Goal: Task Accomplishment & Management: Manage account settings

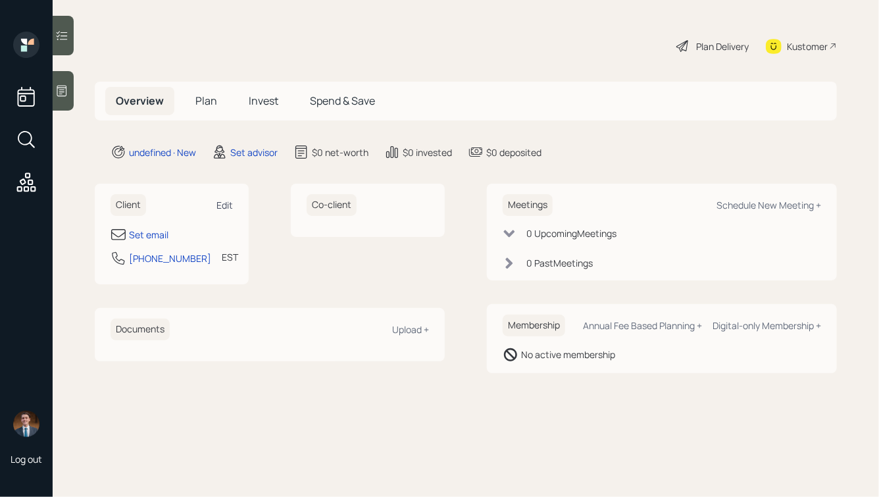
click at [228, 207] on div "Edit" at bounding box center [224, 205] width 16 height 12
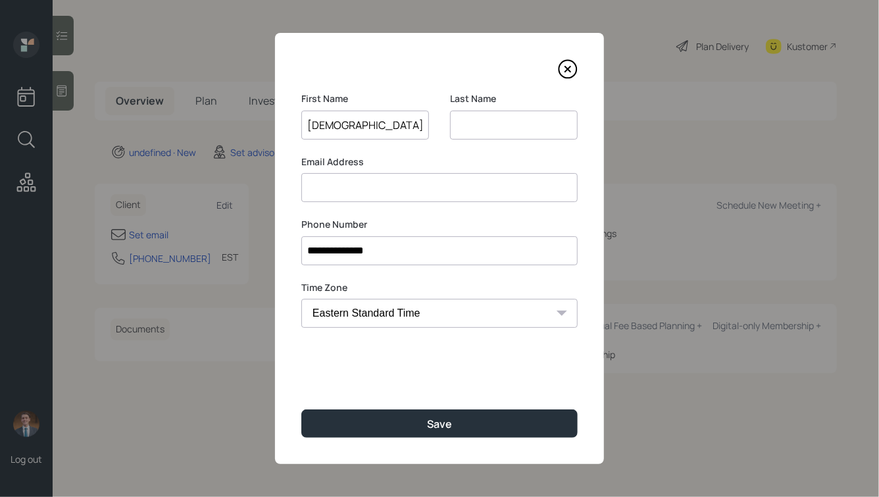
type input "[DEMOGRAPHIC_DATA]"
type input "Tiger"
type input "[EMAIL_ADDRESS][DOMAIN_NAME]"
click at [343, 129] on input "[DEMOGRAPHIC_DATA]" at bounding box center [365, 124] width 128 height 29
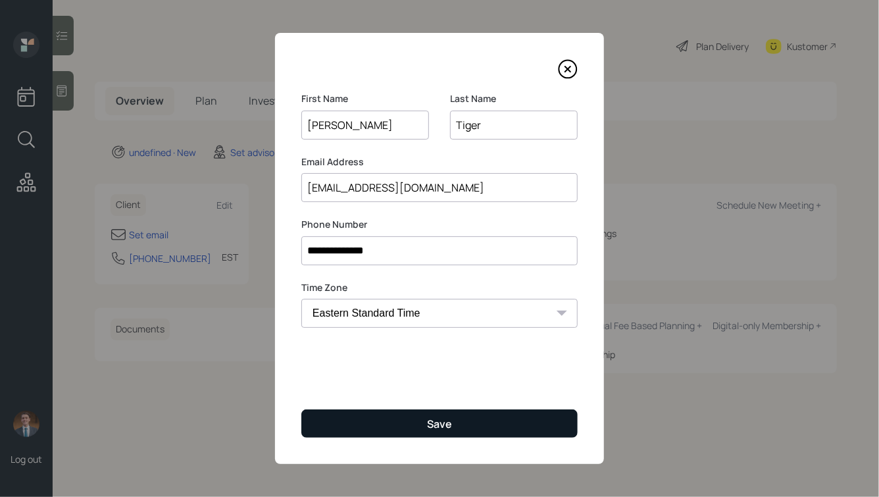
type input "[PERSON_NAME]"
click at [393, 424] on button "Save" at bounding box center [439, 423] width 276 height 28
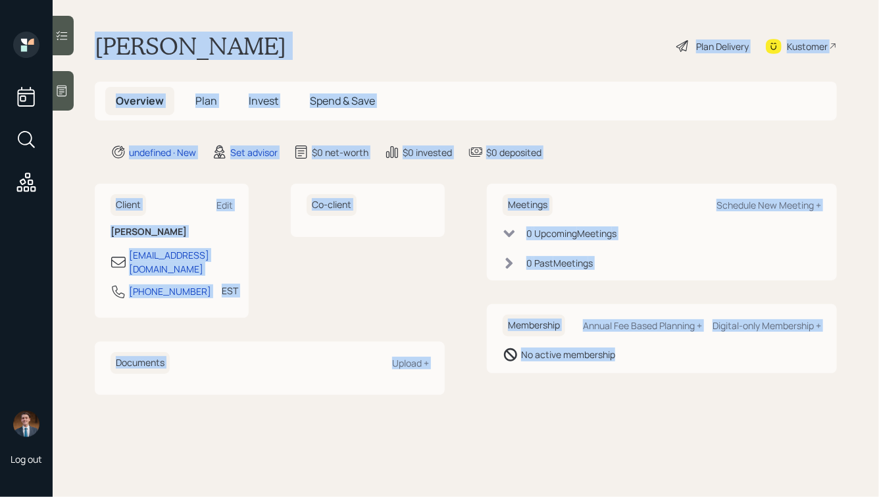
drag, startPoint x: 94, startPoint y: 38, endPoint x: 602, endPoint y: 387, distance: 616.7
click at [602, 387] on main "[PERSON_NAME] Plan Delivery Kustomer Overview Plan Invest Spend & Save undefine…" at bounding box center [466, 248] width 826 height 497
drag, startPoint x: 667, startPoint y: 385, endPoint x: 274, endPoint y: 30, distance: 529.9
click at [274, 30] on main "[PERSON_NAME] Plan Delivery Kustomer Overview Plan Invest Spend & Save undefine…" at bounding box center [466, 248] width 826 height 497
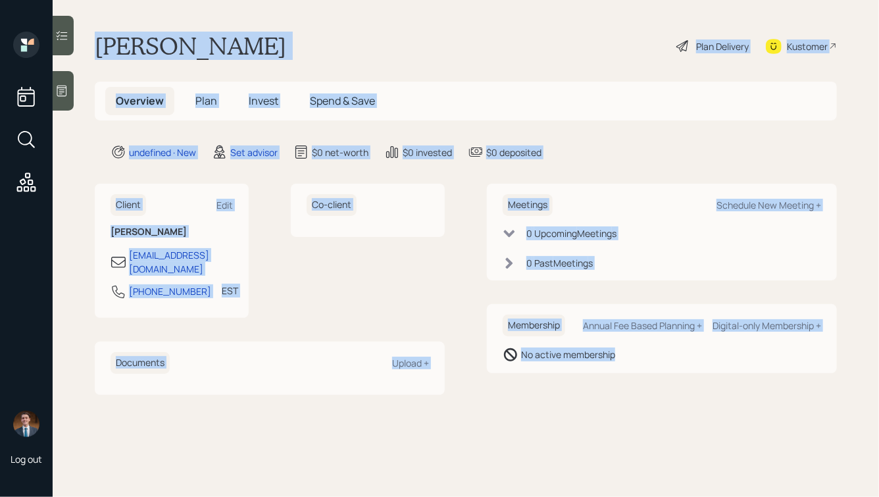
click at [274, 30] on main "[PERSON_NAME] Plan Delivery Kustomer Overview Plan Invest Spend & Save undefine…" at bounding box center [466, 248] width 826 height 497
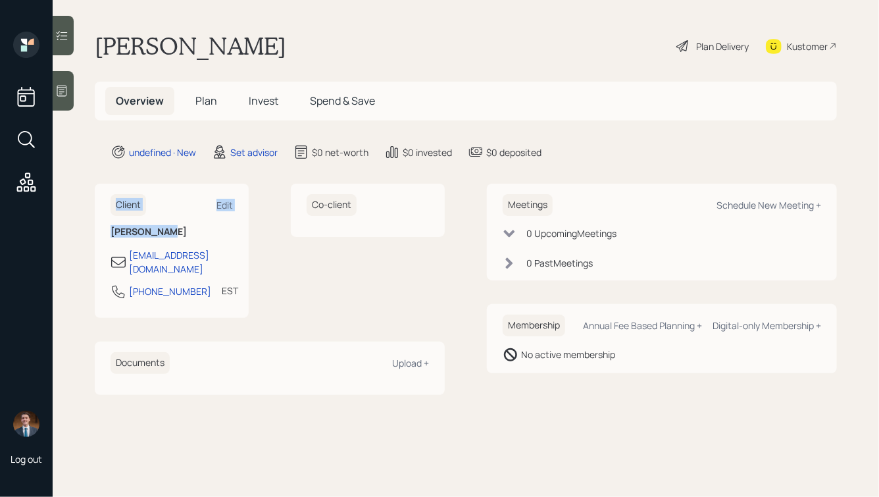
drag, startPoint x: 173, startPoint y: 233, endPoint x: 102, endPoint y: 191, distance: 82.6
click at [102, 191] on div "Client Edit [PERSON_NAME] [PERSON_NAME][EMAIL_ADDRESS][DOMAIN_NAME] [PHONE_NUMB…" at bounding box center [172, 250] width 154 height 134
drag, startPoint x: 109, startPoint y: 195, endPoint x: 227, endPoint y: 289, distance: 150.8
click at [227, 289] on div "Client Edit [PERSON_NAME] [PERSON_NAME][EMAIL_ADDRESS][DOMAIN_NAME] [PHONE_NUMB…" at bounding box center [172, 250] width 154 height 134
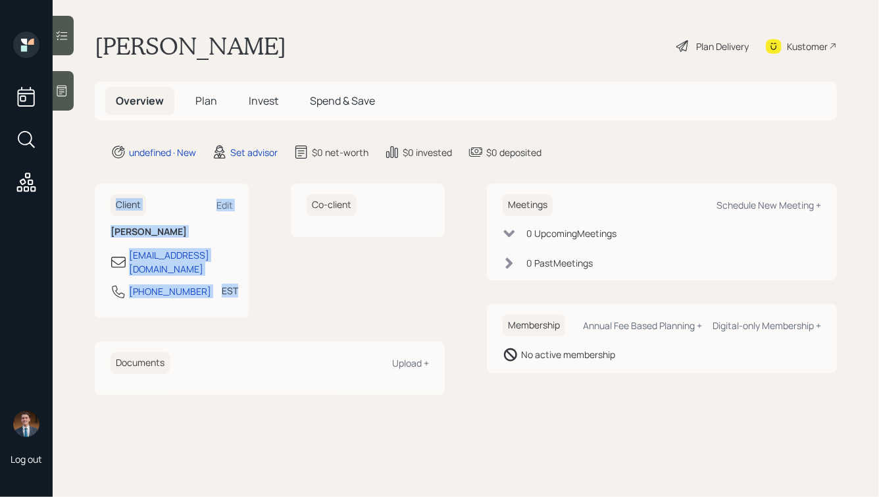
click at [227, 289] on div "[PHONE_NUMBER] EST Currently 11:27 AM" at bounding box center [171, 295] width 122 height 24
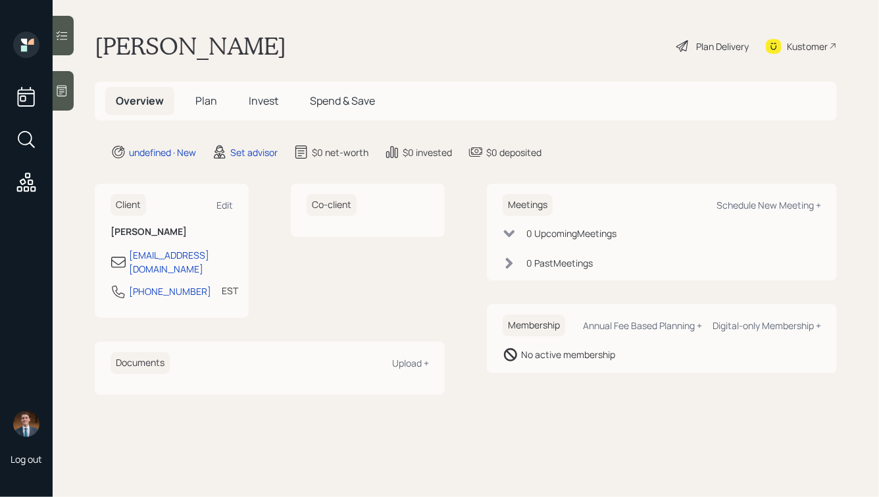
click at [62, 87] on icon at bounding box center [62, 90] width 10 height 11
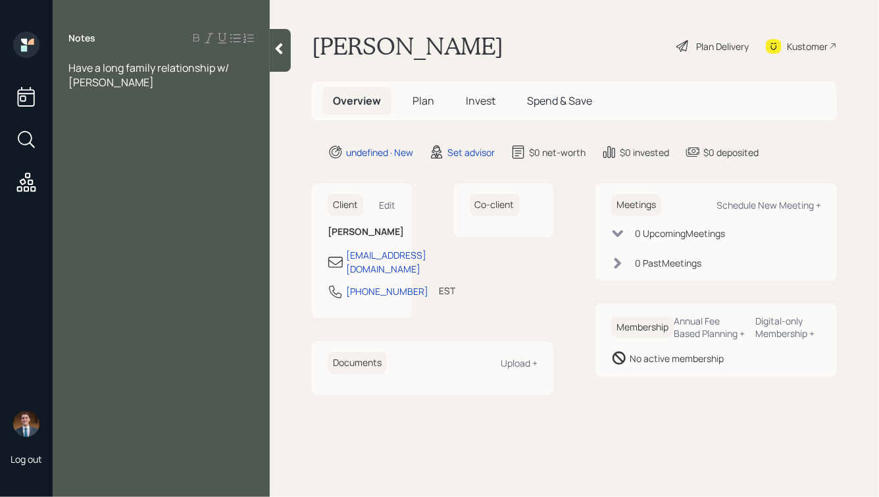
click at [278, 54] on icon at bounding box center [278, 48] width 13 height 13
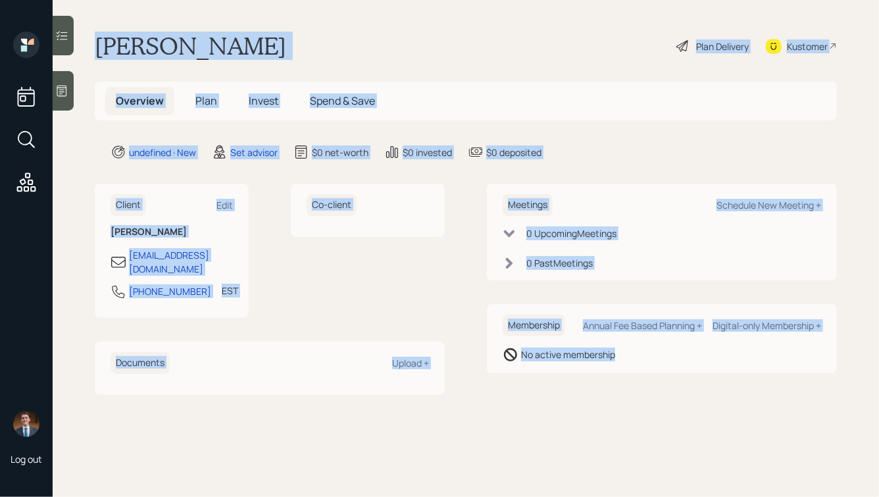
drag, startPoint x: 95, startPoint y: 41, endPoint x: 683, endPoint y: 369, distance: 673.3
click at [683, 369] on main "[PERSON_NAME] Plan Delivery Kustomer Overview Plan Invest Spend & Save undefine…" at bounding box center [466, 248] width 826 height 497
click at [683, 369] on div "Membership Annual Fee Based Planning + Digital-only Membership + No active memb…" at bounding box center [662, 338] width 350 height 69
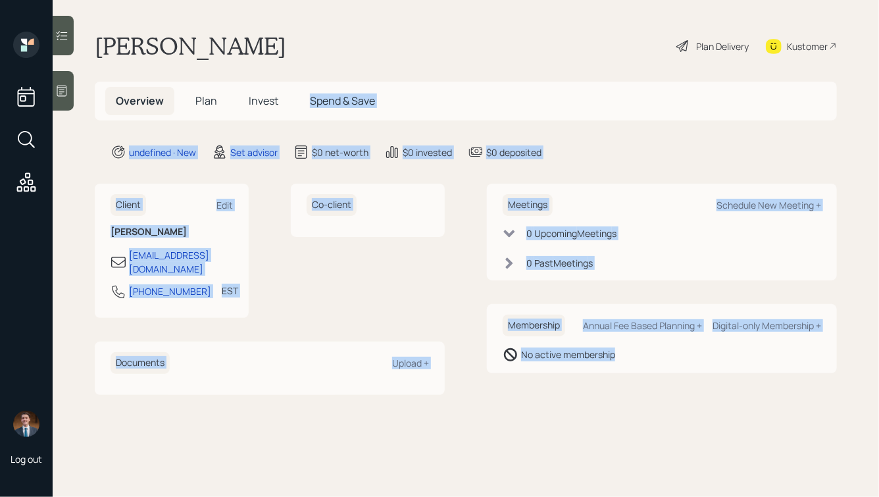
drag, startPoint x: 651, startPoint y: 370, endPoint x: 319, endPoint y: 57, distance: 456.4
click at [319, 57] on main "[PERSON_NAME] Plan Delivery Kustomer Overview Plan Invest Spend & Save undefine…" at bounding box center [466, 248] width 826 height 497
click at [319, 57] on div "[PERSON_NAME] Plan Delivery Kustomer" at bounding box center [466, 46] width 742 height 29
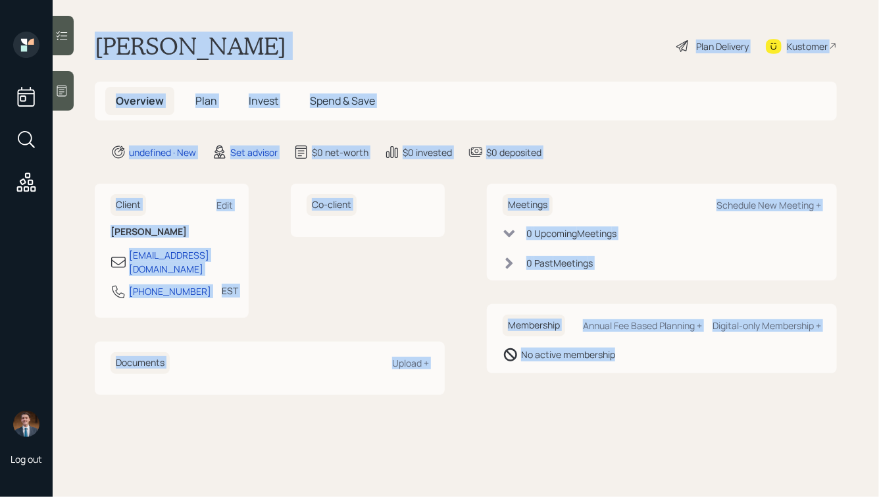
drag, startPoint x: 95, startPoint y: 41, endPoint x: 623, endPoint y: 376, distance: 625.2
click at [623, 376] on main "[PERSON_NAME] Plan Delivery Kustomer Overview Plan Invest Spend & Save undefine…" at bounding box center [466, 248] width 826 height 497
click at [623, 376] on div "Meetings Schedule New Meeting + 0 Upcoming Meeting s 0 Past Meeting s Membershi…" at bounding box center [662, 288] width 350 height 210
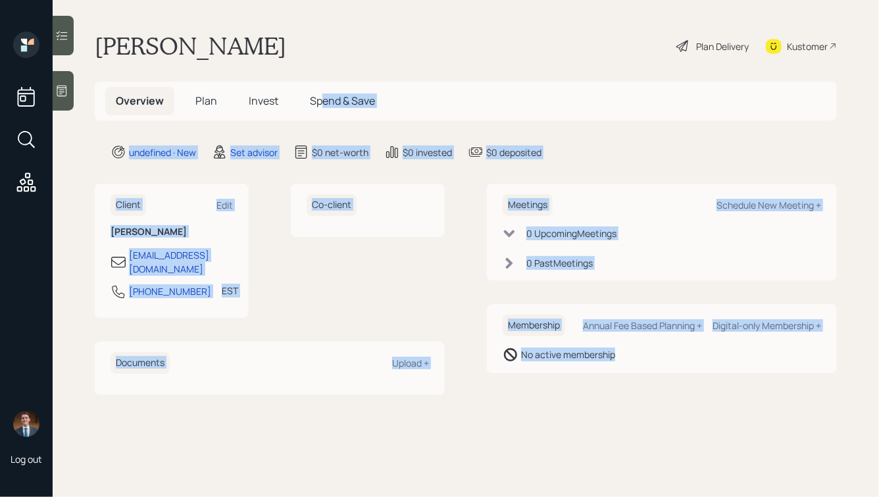
drag, startPoint x: 674, startPoint y: 383, endPoint x: 322, endPoint y: 103, distance: 450.7
click at [322, 103] on main "[PERSON_NAME] Plan Delivery Kustomer Overview Plan Invest Spend & Save undefine…" at bounding box center [466, 248] width 826 height 497
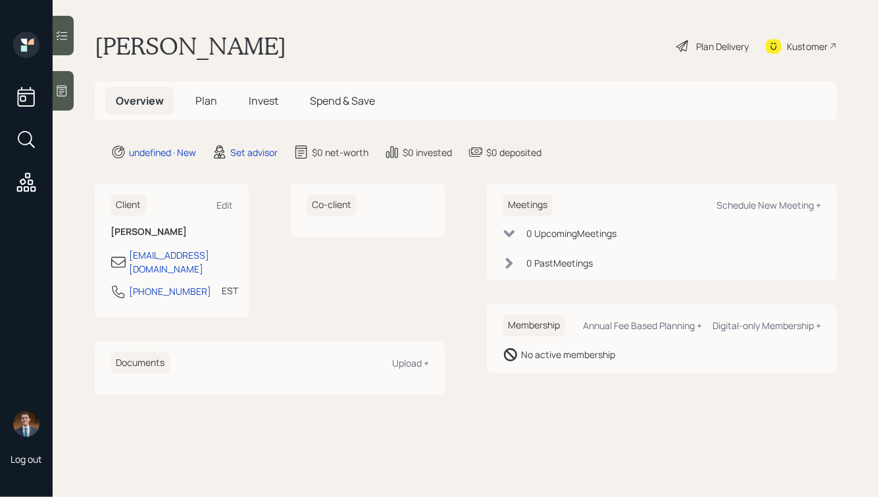
click at [264, 67] on main "[PERSON_NAME] Plan Delivery Kustomer Overview Plan Invest Spend & Save undefine…" at bounding box center [466, 248] width 826 height 497
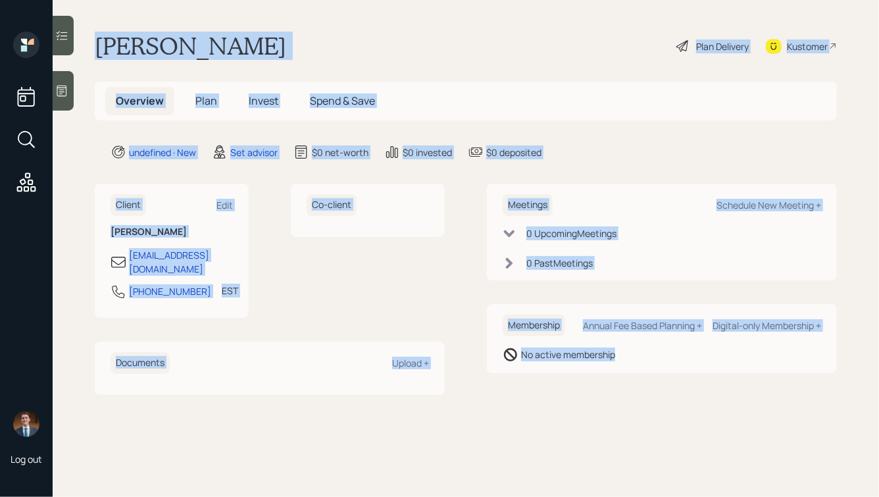
drag, startPoint x: 90, startPoint y: 42, endPoint x: 637, endPoint y: 378, distance: 642.1
click at [637, 378] on main "[PERSON_NAME] Plan Delivery Kustomer Overview Plan Invest Spend & Save undefine…" at bounding box center [466, 248] width 826 height 497
click at [637, 378] on div "Meetings Schedule New Meeting + 0 Upcoming Meeting s 0 Past Meeting s Membershi…" at bounding box center [662, 288] width 350 height 210
drag, startPoint x: 643, startPoint y: 376, endPoint x: 277, endPoint y: 50, distance: 490.0
click at [277, 50] on main "[PERSON_NAME] Plan Delivery Kustomer Overview Plan Invest Spend & Save undefine…" at bounding box center [466, 248] width 826 height 497
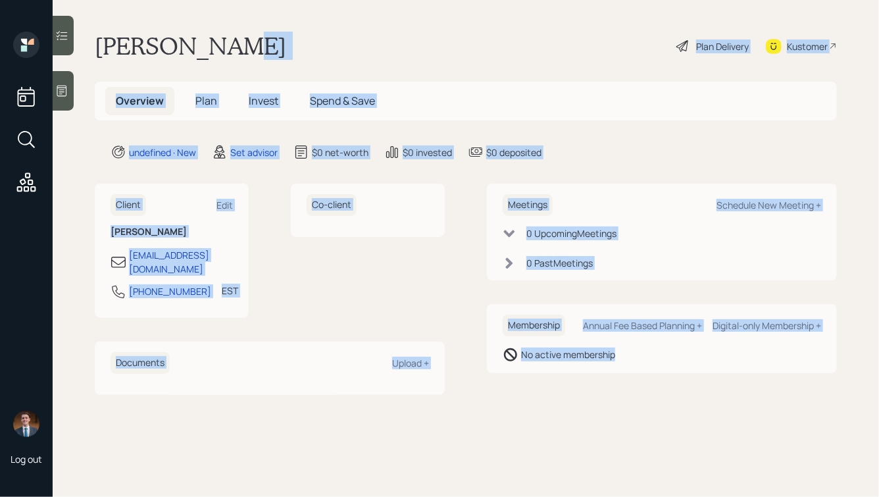
click at [277, 50] on div "[PERSON_NAME] Plan Delivery Kustomer" at bounding box center [466, 46] width 742 height 29
drag, startPoint x: 96, startPoint y: 45, endPoint x: 588, endPoint y: 369, distance: 589.1
click at [588, 369] on main "[PERSON_NAME] Plan Delivery Kustomer Overview Plan Invest Spend & Save undefine…" at bounding box center [466, 248] width 826 height 497
click at [588, 369] on div "Membership Annual Fee Based Planning + Digital-only Membership + No active memb…" at bounding box center [662, 338] width 350 height 69
drag, startPoint x: 618, startPoint y: 372, endPoint x: 258, endPoint y: 34, distance: 494.1
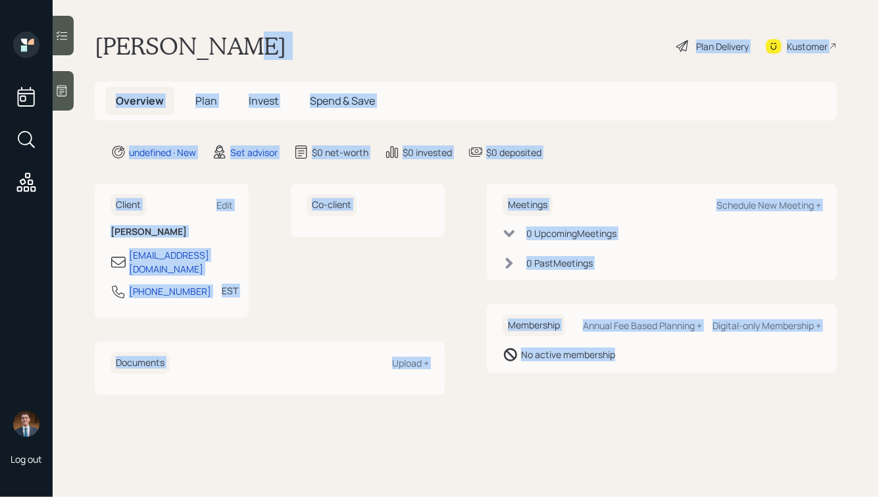
click at [258, 34] on main "[PERSON_NAME] Plan Delivery Kustomer Overview Plan Invest Spend & Save undefine…" at bounding box center [466, 248] width 826 height 497
click at [206, 50] on h1 "[PERSON_NAME]" at bounding box center [190, 46] width 191 height 29
drag, startPoint x: 95, startPoint y: 41, endPoint x: 631, endPoint y: 364, distance: 625.4
click at [631, 364] on main "[PERSON_NAME] Plan Delivery Kustomer Overview Plan Invest Spend & Save undefine…" at bounding box center [466, 248] width 826 height 497
click at [631, 364] on div "Membership Annual Fee Based Planning + Digital-only Membership + No active memb…" at bounding box center [662, 338] width 350 height 69
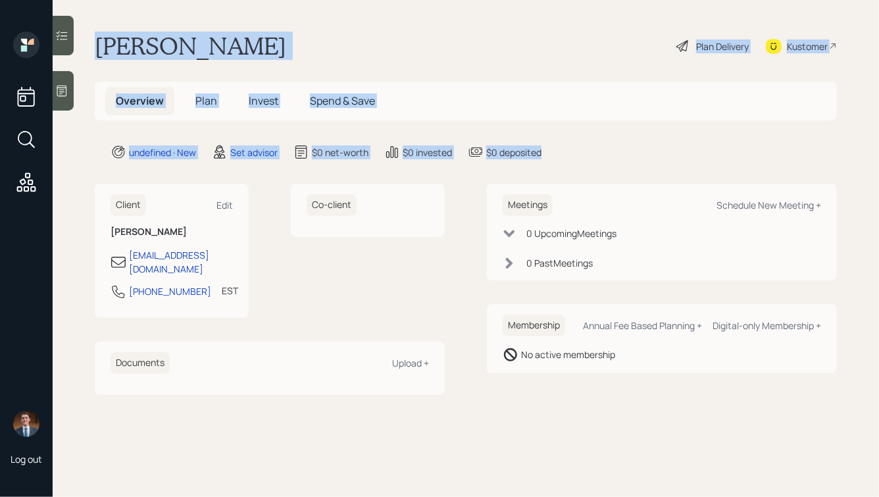
drag, startPoint x: 562, startPoint y: 149, endPoint x: 202, endPoint y: -51, distance: 411.5
click at [202, 0] on html "Log out [PERSON_NAME] Plan Delivery Kustomer Overview Plan Invest Spend & Save …" at bounding box center [439, 248] width 879 height 497
click at [180, 12] on main "[PERSON_NAME] Plan Delivery Kustomer Overview Plan Invest Spend & Save undefine…" at bounding box center [466, 248] width 826 height 497
drag, startPoint x: 92, startPoint y: 35, endPoint x: 571, endPoint y: 154, distance: 493.3
click at [571, 154] on main "[PERSON_NAME] Plan Delivery Kustomer Overview Plan Invest Spend & Save undefine…" at bounding box center [466, 248] width 826 height 497
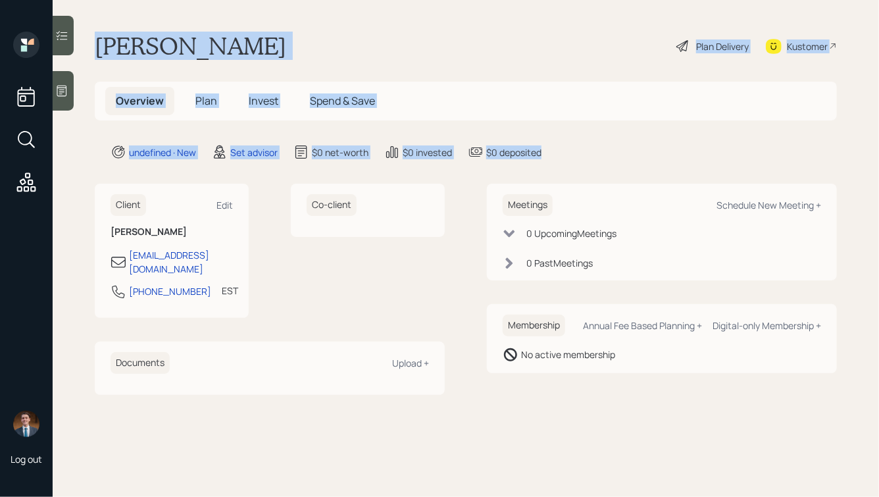
click at [571, 154] on div "undefined · New Set advisor $0 net-worth $0 invested $0 deposited" at bounding box center [473, 152] width 726 height 16
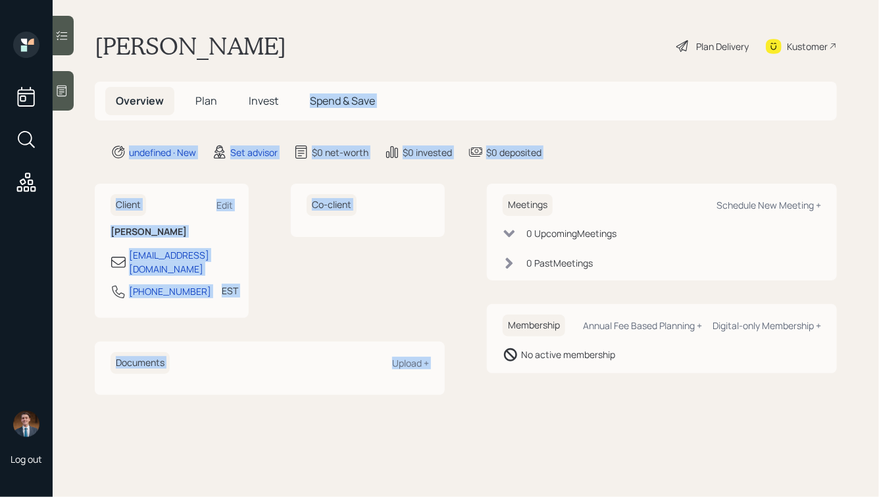
drag, startPoint x: 572, startPoint y: 169, endPoint x: 290, endPoint y: 16, distance: 321.0
click at [296, 21] on main "[PERSON_NAME] Plan Delivery Kustomer Overview Plan Invest Spend & Save undefine…" at bounding box center [466, 248] width 826 height 497
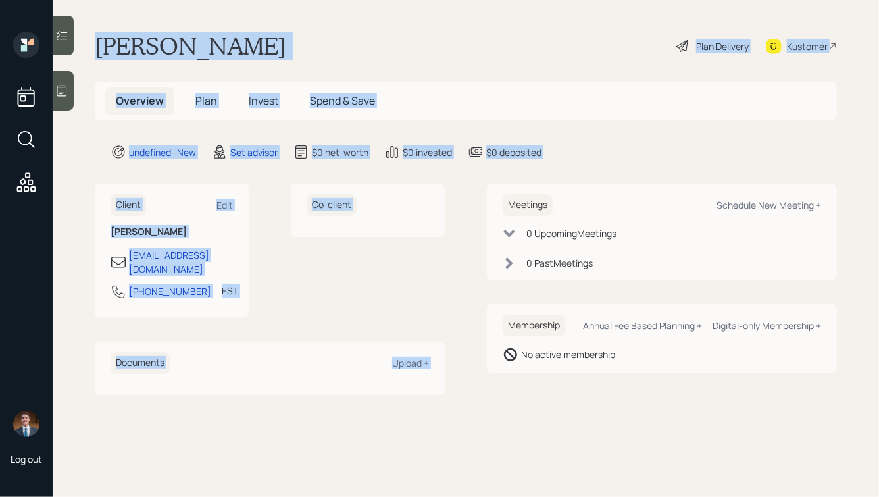
click at [290, 16] on main "[PERSON_NAME] Plan Delivery Kustomer Overview Plan Invest Spend & Save undefine…" at bounding box center [466, 248] width 826 height 497
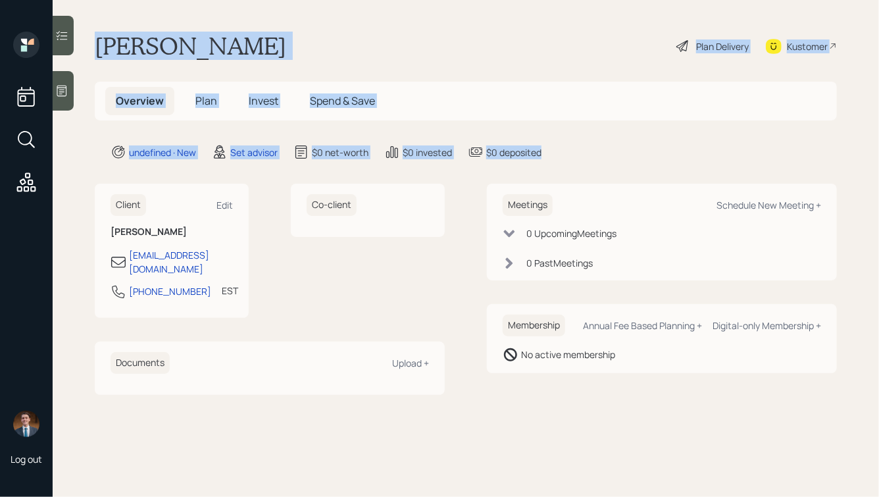
drag, startPoint x: 93, startPoint y: 41, endPoint x: 562, endPoint y: 153, distance: 481.9
click at [562, 153] on main "[PERSON_NAME] Plan Delivery Kustomer Overview Plan Invest Spend & Save undefine…" at bounding box center [466, 248] width 826 height 497
click at [562, 153] on div "undefined · New Set advisor $0 net-worth $0 invested $0 deposited" at bounding box center [473, 152] width 726 height 16
drag, startPoint x: 586, startPoint y: 159, endPoint x: 246, endPoint y: 36, distance: 361.6
click at [246, 36] on main "[PERSON_NAME] Plan Delivery Kustomer Overview Plan Invest Spend & Save undefine…" at bounding box center [466, 248] width 826 height 497
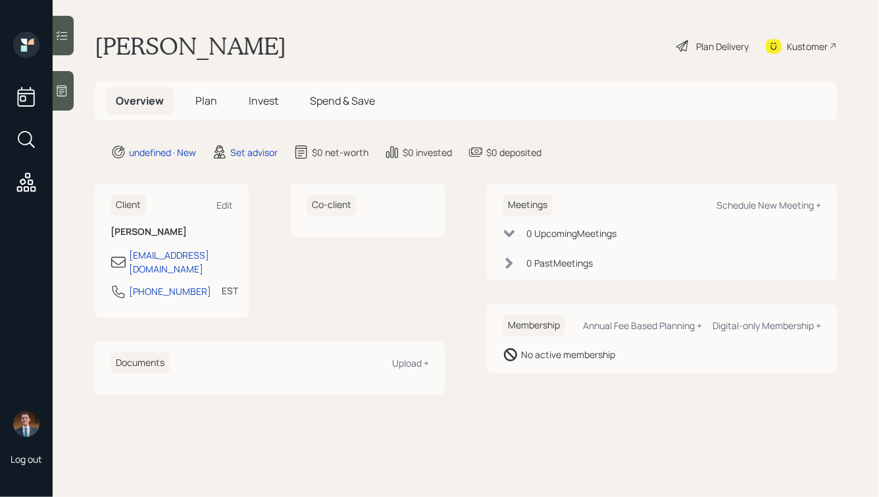
click at [195, 42] on h1 "[PERSON_NAME]" at bounding box center [190, 46] width 191 height 29
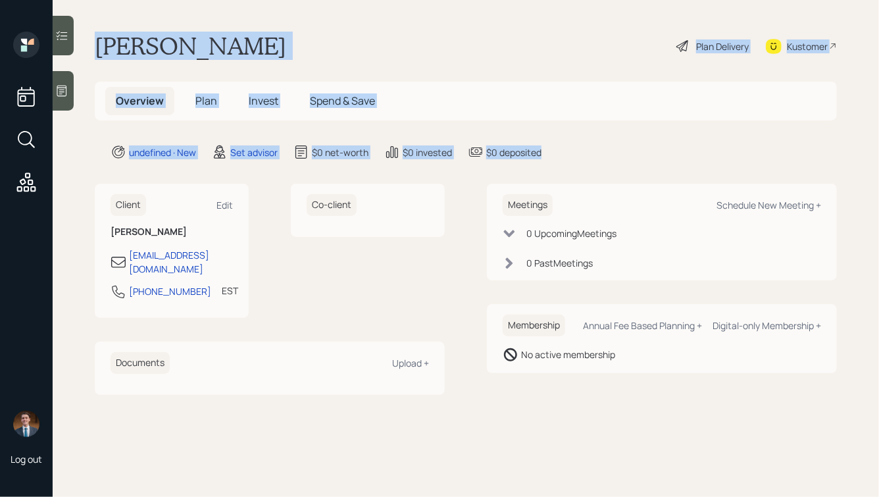
drag, startPoint x: 99, startPoint y: 41, endPoint x: 568, endPoint y: 152, distance: 482.5
click at [568, 152] on main "[PERSON_NAME] Plan Delivery Kustomer Overview Plan Invest Spend & Save undefine…" at bounding box center [466, 248] width 826 height 497
click at [568, 152] on div "undefined · New Set advisor $0 net-worth $0 invested $0 deposited" at bounding box center [473, 152] width 726 height 16
drag, startPoint x: 561, startPoint y: 159, endPoint x: 281, endPoint y: 19, distance: 313.2
click at [281, 20] on main "[PERSON_NAME] Plan Delivery Kustomer Overview Plan Invest Spend & Save undefine…" at bounding box center [466, 248] width 826 height 497
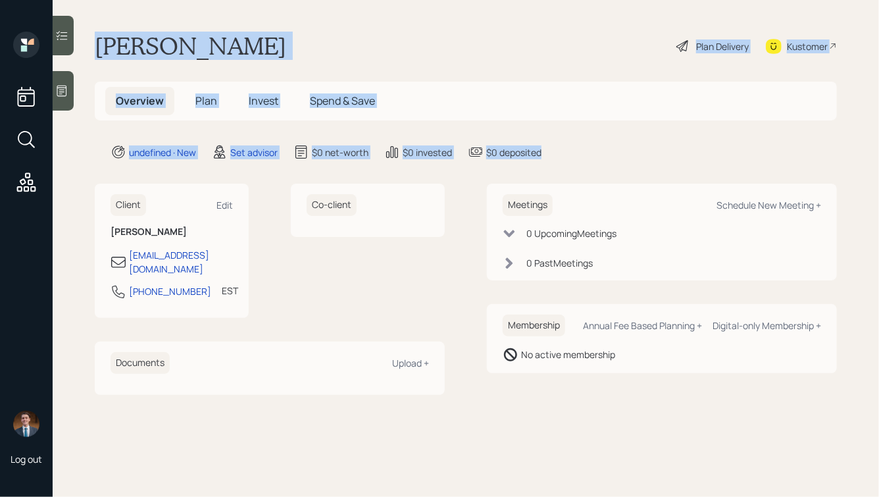
click at [281, 19] on main "[PERSON_NAME] Plan Delivery Kustomer Overview Plan Invest Spend & Save undefine…" at bounding box center [466, 248] width 826 height 497
drag, startPoint x: 92, startPoint y: 35, endPoint x: 560, endPoint y: 155, distance: 482.8
click at [560, 155] on main "[PERSON_NAME] Plan Delivery Kustomer Overview Plan Invest Spend & Save undefine…" at bounding box center [466, 248] width 826 height 497
click at [560, 155] on div "undefined · New Set advisor $0 net-worth $0 invested $0 deposited" at bounding box center [473, 152] width 726 height 16
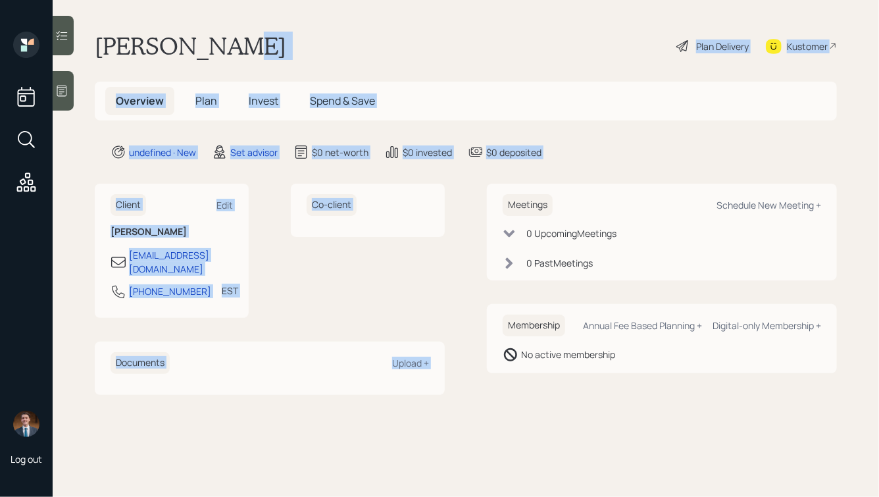
drag, startPoint x: 577, startPoint y: 162, endPoint x: 225, endPoint y: 40, distance: 372.9
click at [225, 40] on main "[PERSON_NAME] Plan Delivery Kustomer Overview Plan Invest Spend & Save undefine…" at bounding box center [466, 248] width 826 height 497
click at [225, 38] on div "[PERSON_NAME] Plan Delivery Kustomer" at bounding box center [466, 46] width 742 height 29
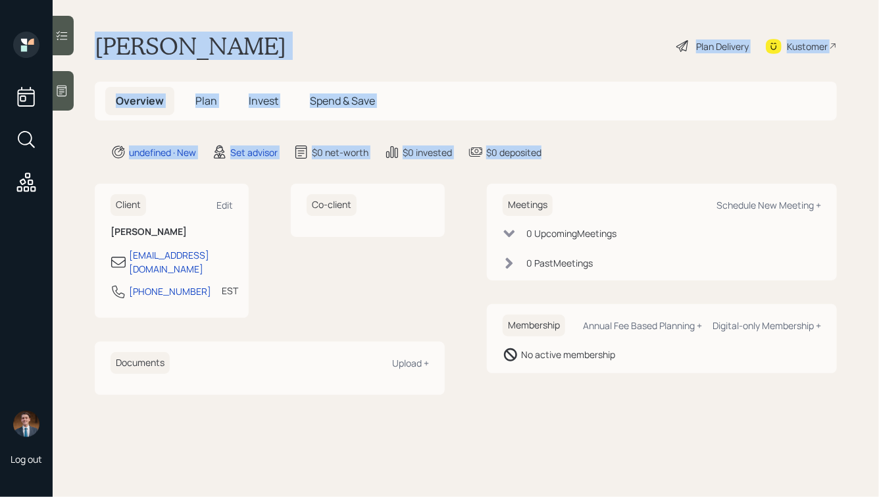
drag, startPoint x: 89, startPoint y: 34, endPoint x: 560, endPoint y: 148, distance: 484.4
click at [560, 148] on main "[PERSON_NAME] Plan Delivery Kustomer Overview Plan Invest Spend & Save undefine…" at bounding box center [466, 248] width 826 height 497
click at [560, 148] on div "undefined · New Set advisor $0 net-worth $0 invested $0 deposited" at bounding box center [473, 152] width 726 height 16
drag, startPoint x: 559, startPoint y: 158, endPoint x: 233, endPoint y: 40, distance: 346.2
click at [233, 40] on main "[PERSON_NAME] Plan Delivery Kustomer Overview Plan Invest Spend & Save undefine…" at bounding box center [466, 248] width 826 height 497
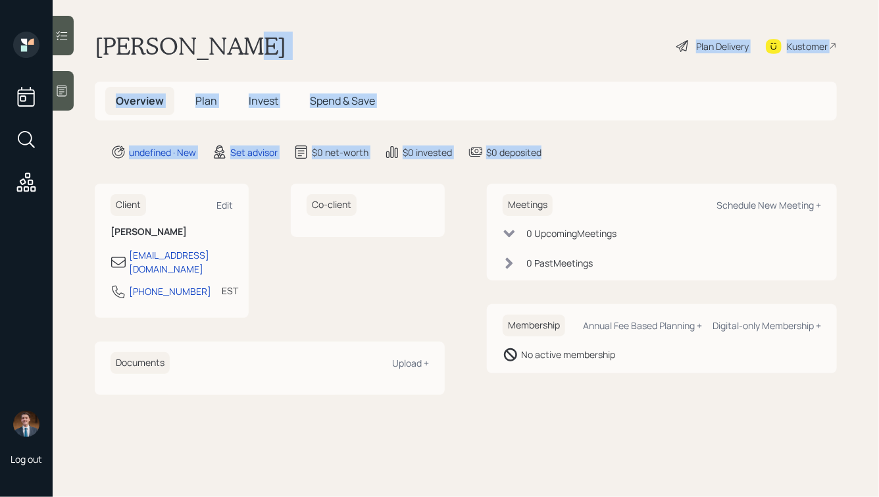
click at [233, 40] on div "[PERSON_NAME] Plan Delivery Kustomer" at bounding box center [466, 46] width 742 height 29
drag, startPoint x: 89, startPoint y: 39, endPoint x: 549, endPoint y: 151, distance: 473.6
click at [549, 151] on main "[PERSON_NAME] Plan Delivery Kustomer Overview Plan Invest Spend & Save undefine…" at bounding box center [466, 248] width 826 height 497
click at [549, 151] on div "undefined · New Set advisor $0 net-worth $0 invested $0 deposited" at bounding box center [473, 152] width 726 height 16
drag, startPoint x: 577, startPoint y: 155, endPoint x: 256, endPoint y: 32, distance: 344.1
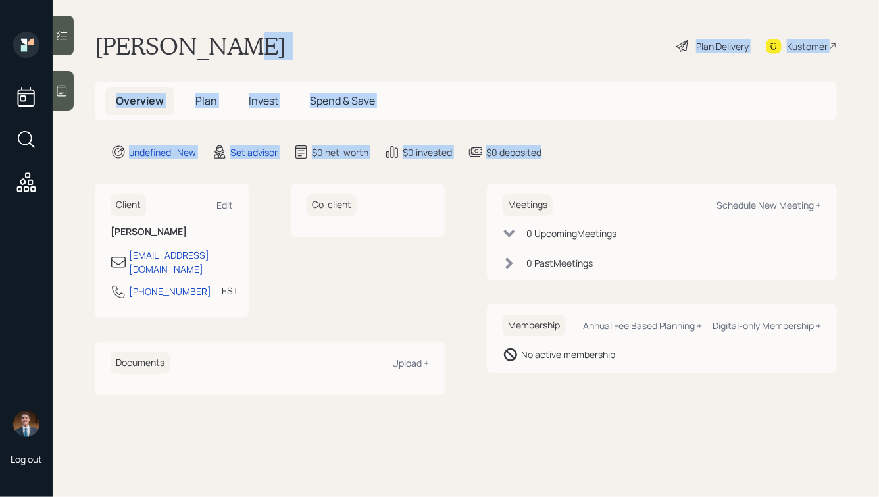
click at [256, 32] on main "[PERSON_NAME] Plan Delivery Kustomer Overview Plan Invest Spend & Save undefine…" at bounding box center [466, 248] width 826 height 497
click at [256, 32] on div "[PERSON_NAME] Plan Delivery Kustomer" at bounding box center [466, 46] width 742 height 29
drag, startPoint x: 97, startPoint y: 41, endPoint x: 559, endPoint y: 155, distance: 475.3
click at [559, 155] on main "[PERSON_NAME] Plan Delivery Kustomer Overview Plan Invest Spend & Save undefine…" at bounding box center [466, 248] width 826 height 497
click at [559, 155] on div "undefined · New Set advisor $0 net-worth $0 invested $0 deposited" at bounding box center [473, 152] width 726 height 16
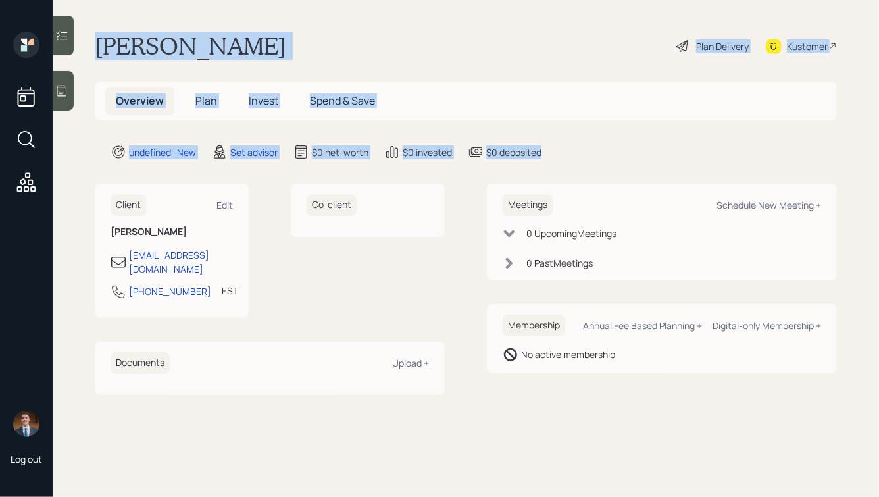
drag, startPoint x: 572, startPoint y: 156, endPoint x: 195, endPoint y: 30, distance: 397.2
click at [195, 30] on main "[PERSON_NAME] Plan Delivery Kustomer Overview Plan Invest Spend & Save undefine…" at bounding box center [466, 248] width 826 height 497
